Goal: Information Seeking & Learning: Learn about a topic

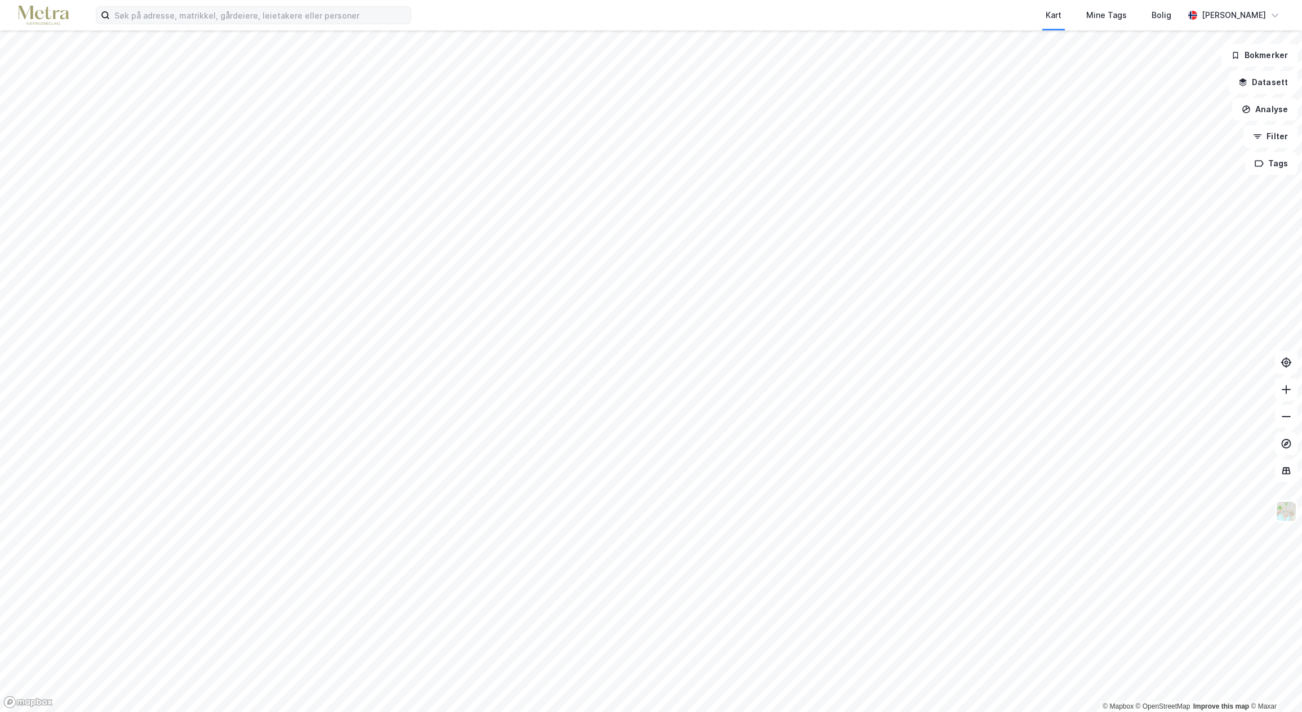
drag, startPoint x: 183, startPoint y: 5, endPoint x: 183, endPoint y: 12, distance: 7.3
click at [182, 5] on div "Kart Mine Tags Bolig [PERSON_NAME]" at bounding box center [651, 15] width 1302 height 30
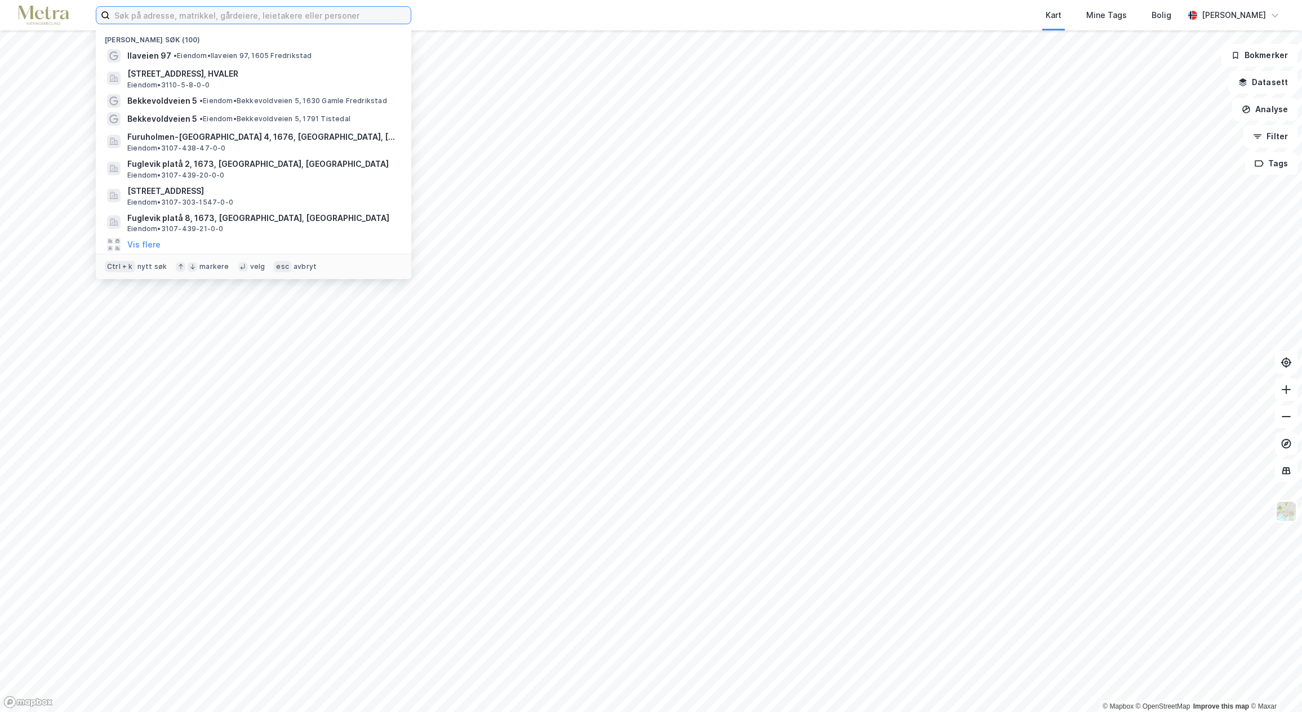
click at [176, 16] on input at bounding box center [260, 15] width 301 height 17
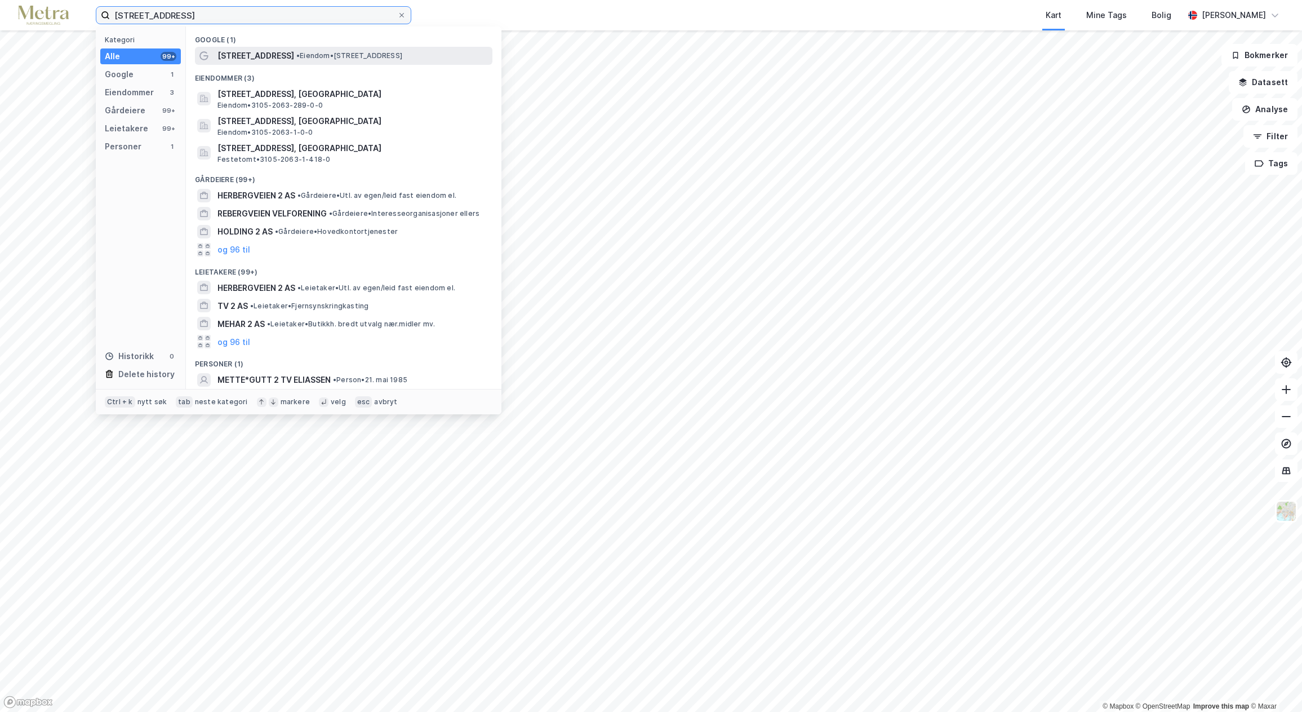
type input "[STREET_ADDRESS]"
click at [272, 60] on span "[STREET_ADDRESS]" at bounding box center [255, 56] width 77 height 14
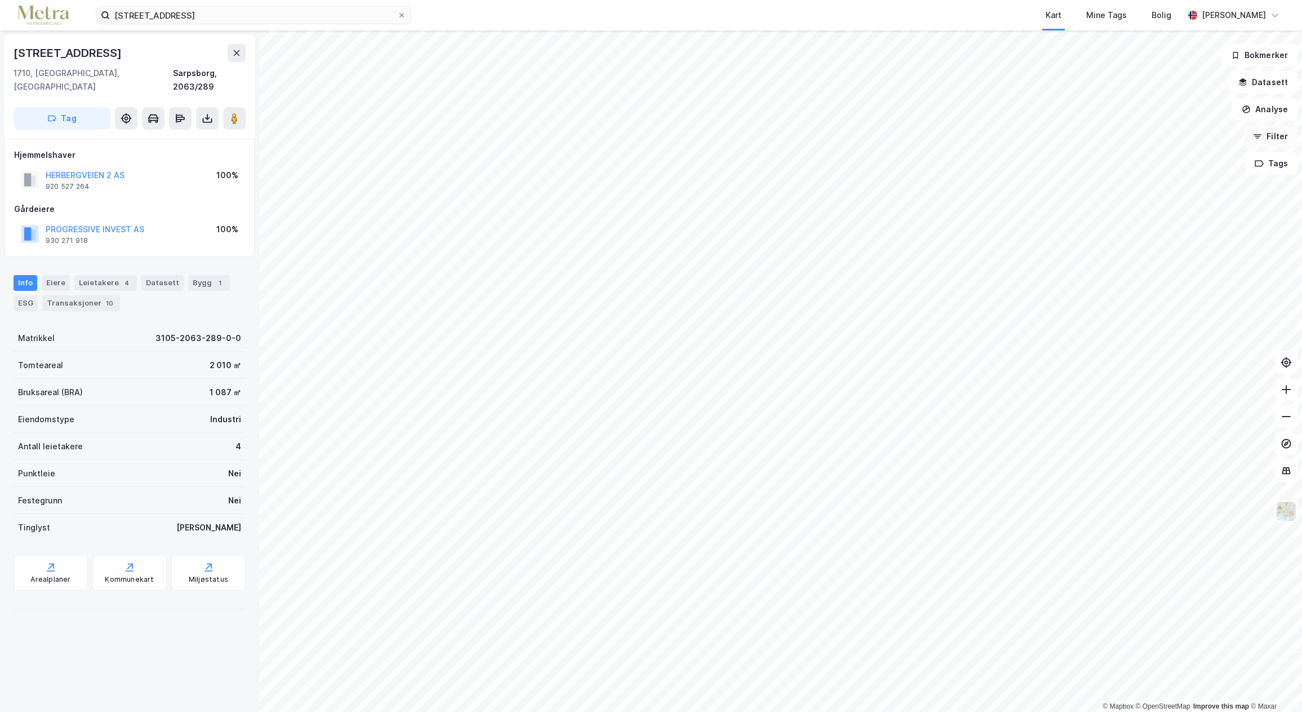
click at [1276, 139] on button "Filter" at bounding box center [1270, 136] width 54 height 23
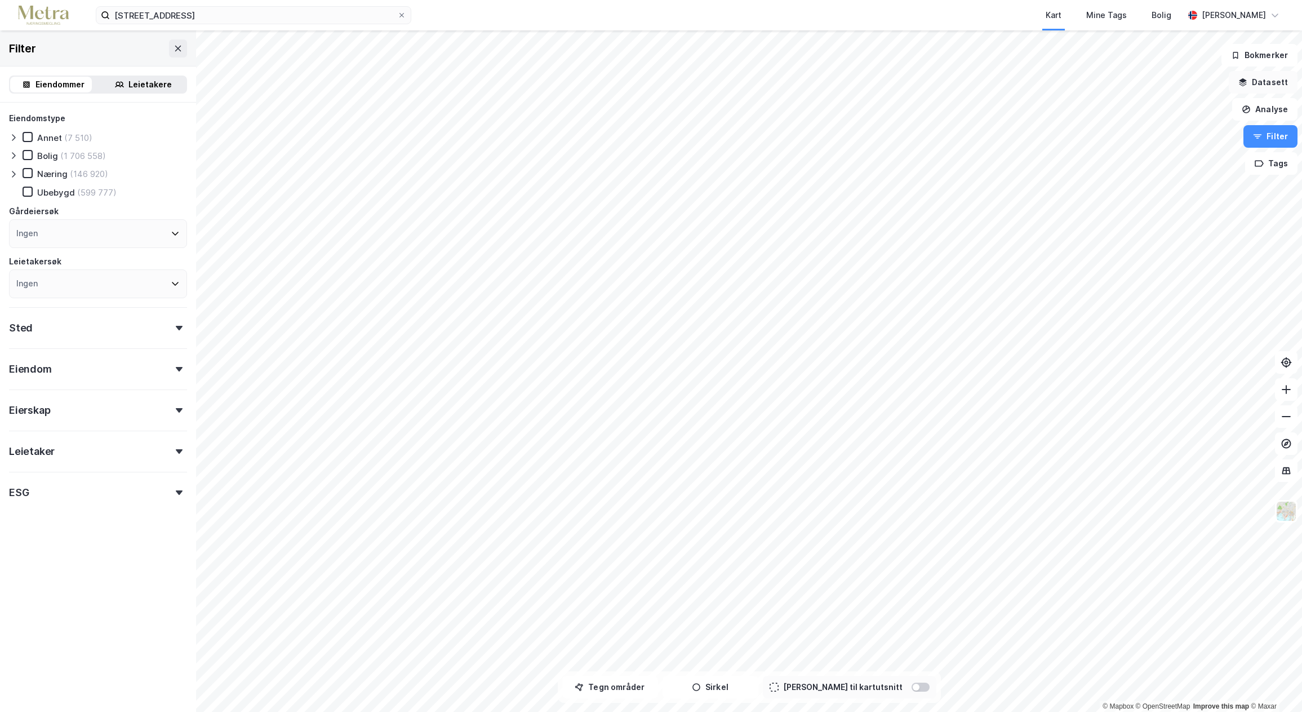
click at [1274, 87] on button "Datasett" at bounding box center [1263, 82] width 69 height 23
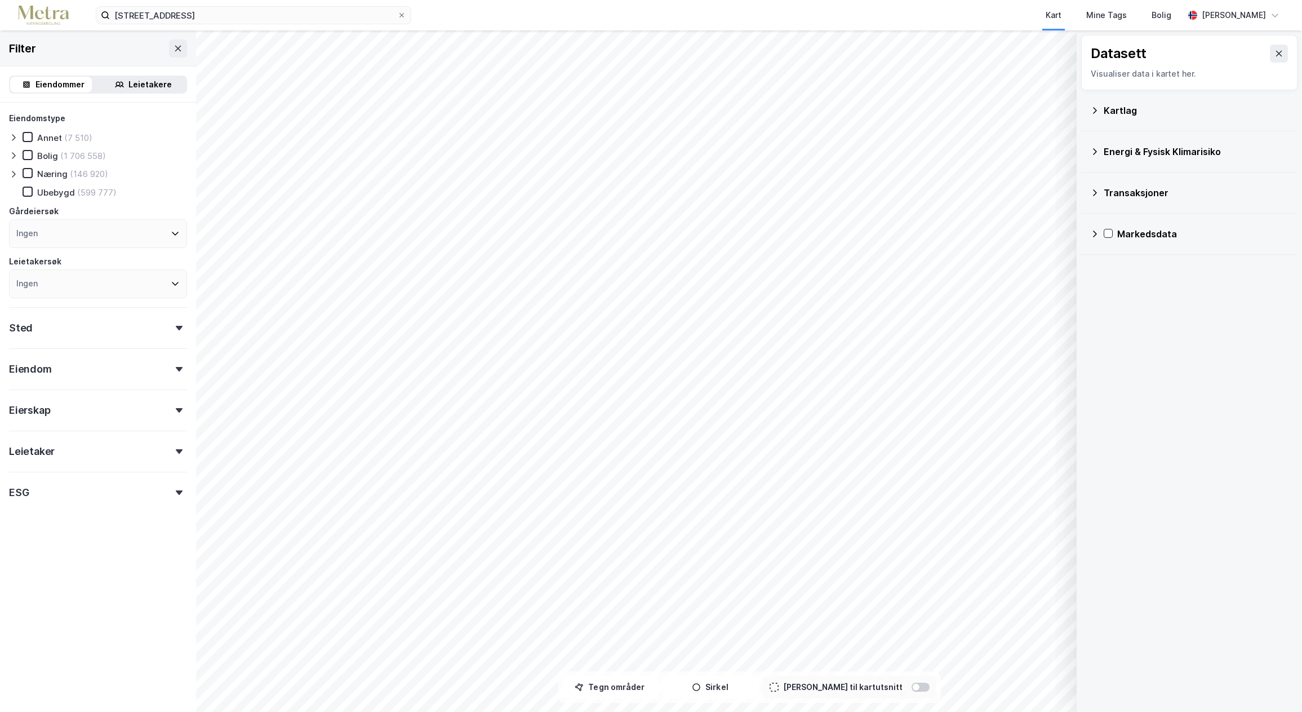
click at [1101, 155] on div "Energi & Fysisk Klimarisiko" at bounding box center [1189, 151] width 198 height 27
click at [1126, 176] on icon at bounding box center [1123, 178] width 6 height 4
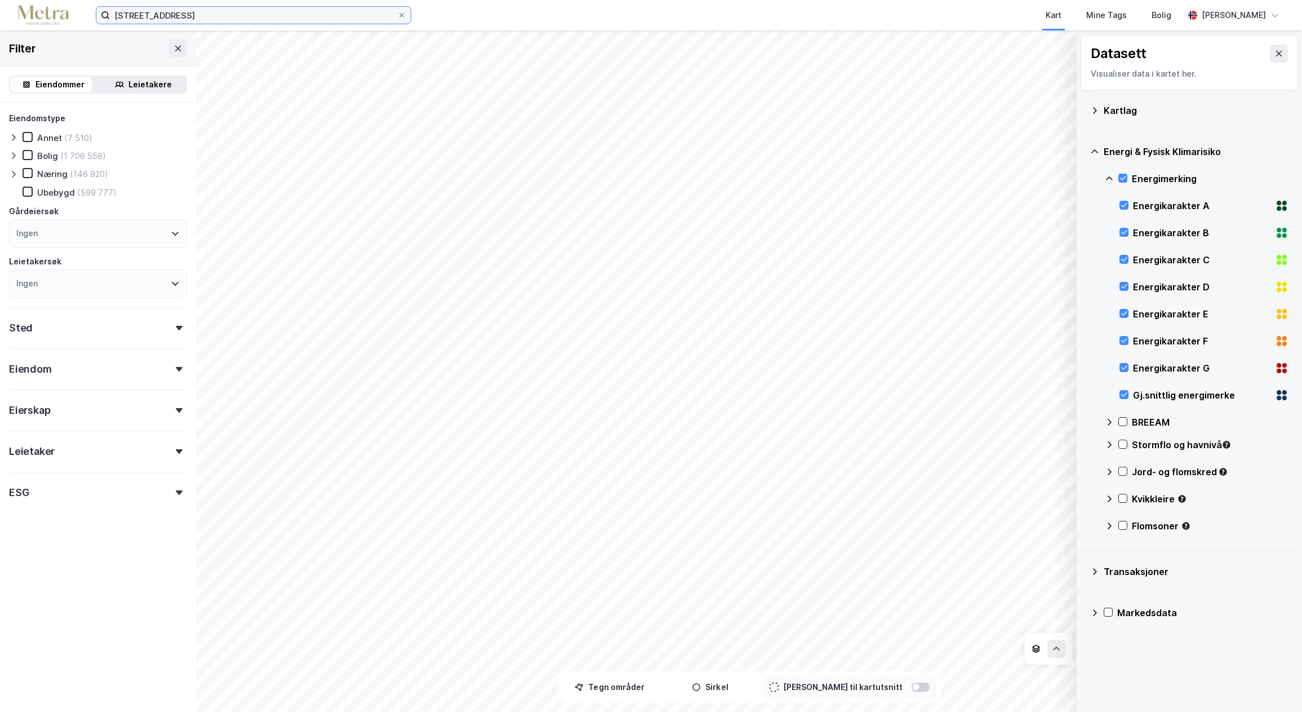
click at [214, 21] on input "[STREET_ADDRESS]" at bounding box center [253, 15] width 287 height 17
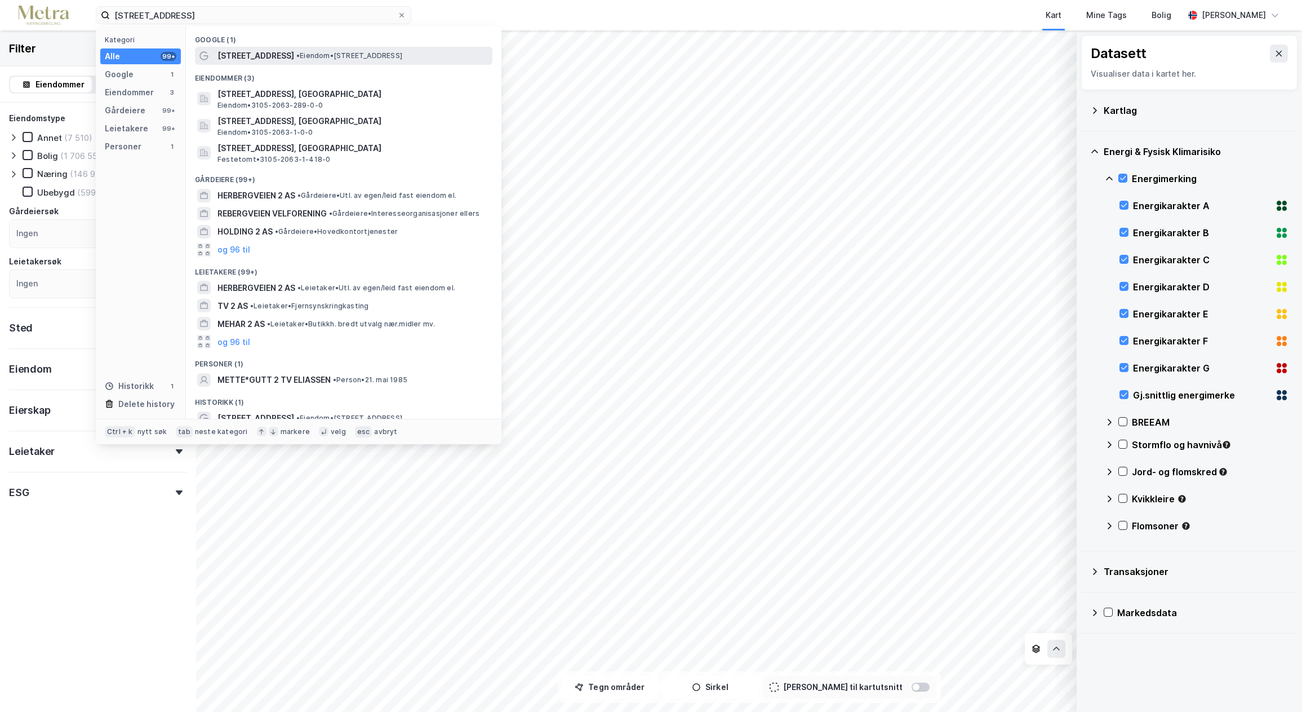
click at [318, 57] on span "• Eiendom • [STREET_ADDRESS]" at bounding box center [349, 55] width 106 height 9
